Goal: Task Accomplishment & Management: Manage account settings

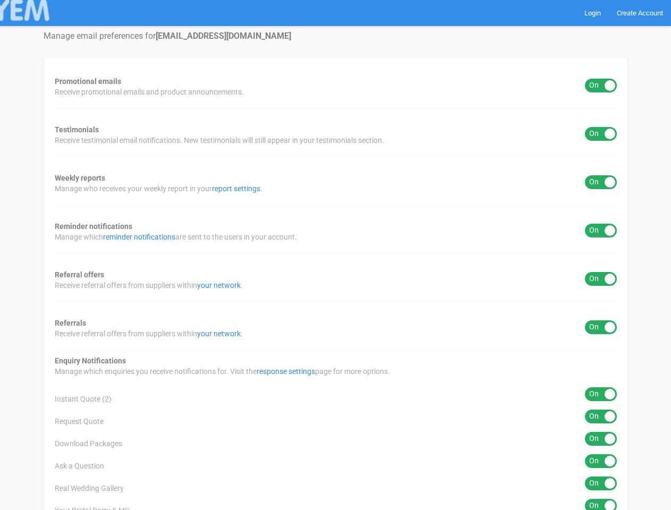
click at [335, 255] on div "Promotional emails ON OFF Receive promotional emails and product announcements.…" at bounding box center [336, 462] width 584 height 810
click at [601, 86] on div "ON OFF" at bounding box center [601, 86] width 32 height 14
click at [601, 134] on div "ON OFF" at bounding box center [601, 134] width 32 height 14
click at [601, 182] on div "ON OFF" at bounding box center [601, 182] width 32 height 14
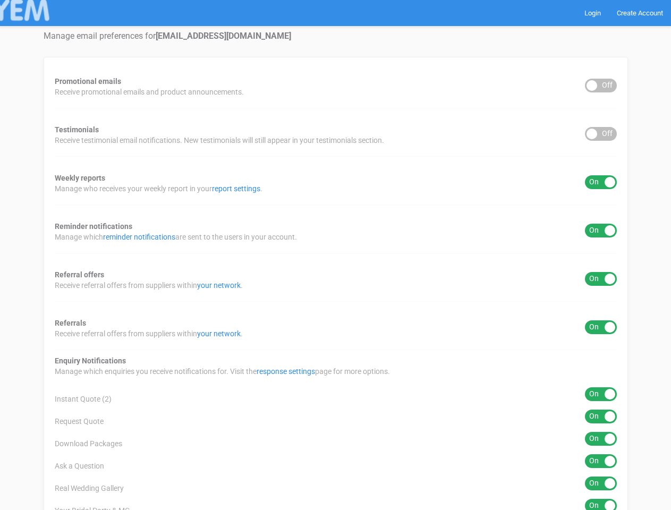
click at [601, 231] on div "ON OFF" at bounding box center [601, 231] width 32 height 14
click at [601, 279] on div "ON OFF" at bounding box center [601, 279] width 32 height 14
click at [601, 327] on div "ON OFF" at bounding box center [601, 327] width 32 height 14
click at [601, 394] on div "ON OFF" at bounding box center [601, 394] width 32 height 14
click at [601, 416] on div "ON OFF" at bounding box center [601, 417] width 32 height 14
